Goal: Navigation & Orientation: Go to known website

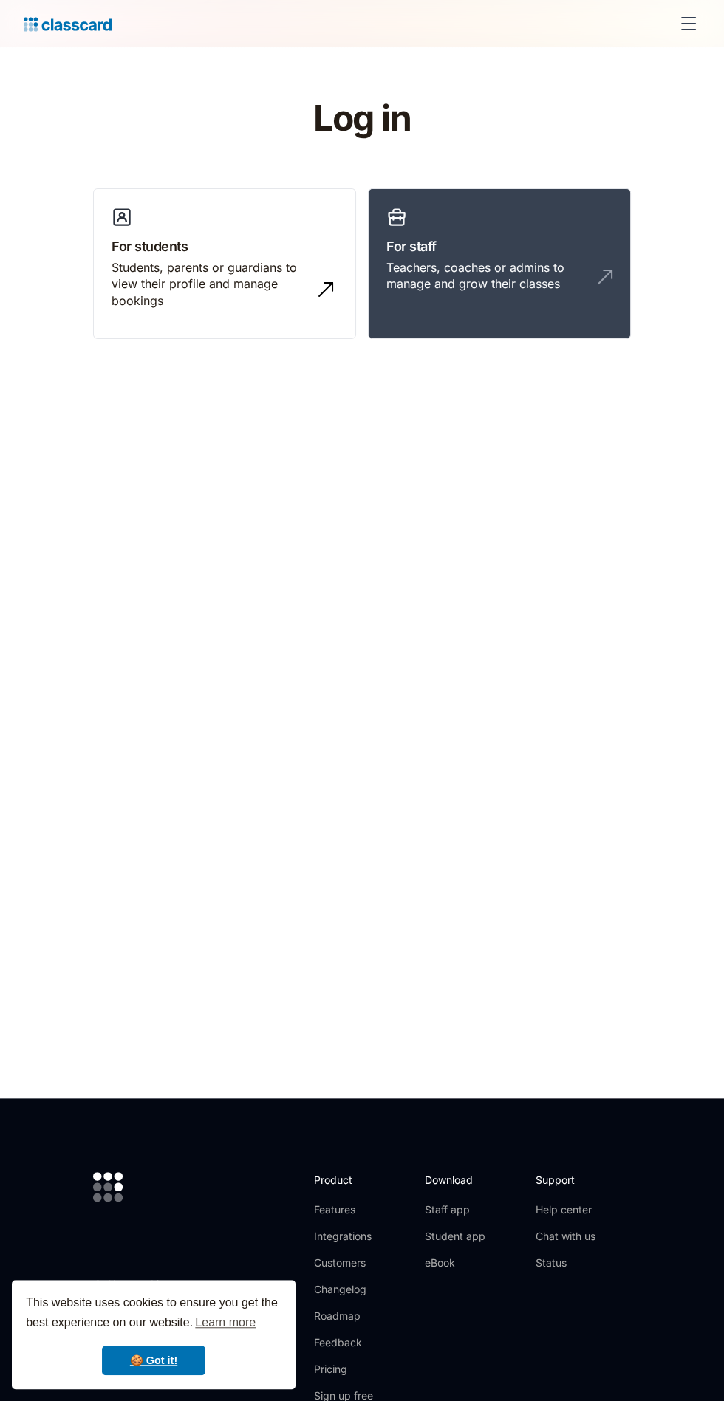
click at [498, 222] on link "For staff Teachers, coaches or admins to manage and grow their classes" at bounding box center [499, 263] width 263 height 151
click at [488, 278] on div "Teachers, coaches or admins to manage and grow their classes" at bounding box center [484, 275] width 196 height 33
click at [488, 281] on div "Teachers, coaches or admins to manage and grow their classes" at bounding box center [484, 275] width 196 height 33
